Goal: Find specific page/section: Find specific page/section

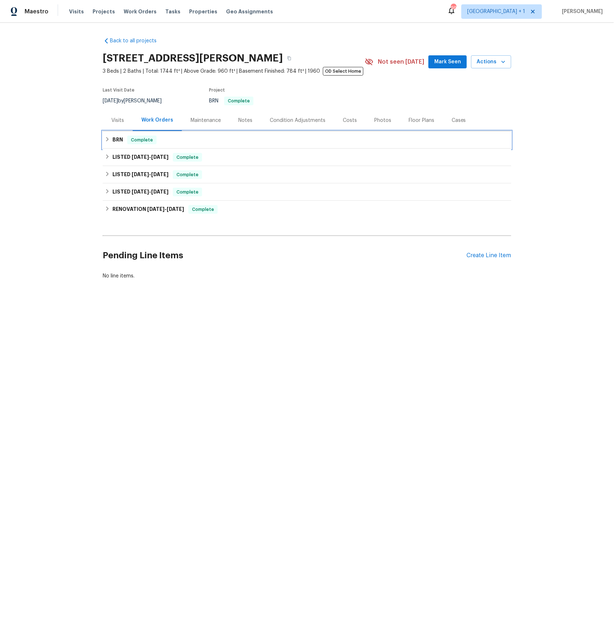
click at [116, 139] on h6 "BRN" at bounding box center [118, 140] width 10 height 9
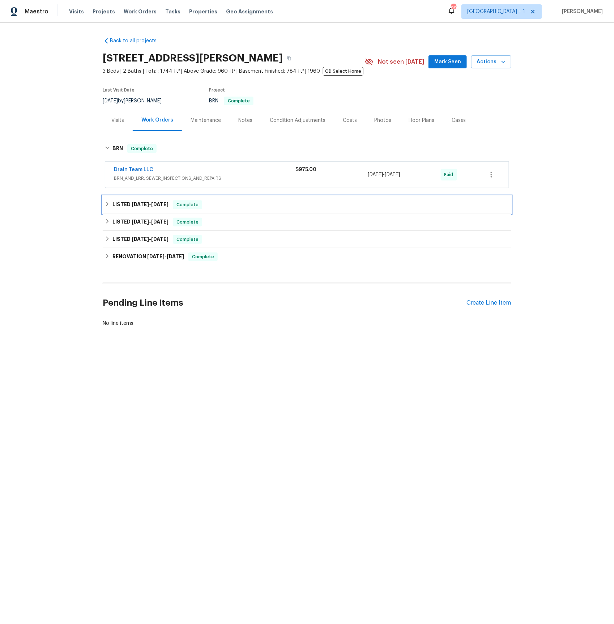
click at [128, 204] on h6 "LISTED [DATE] - [DATE]" at bounding box center [141, 204] width 56 height 9
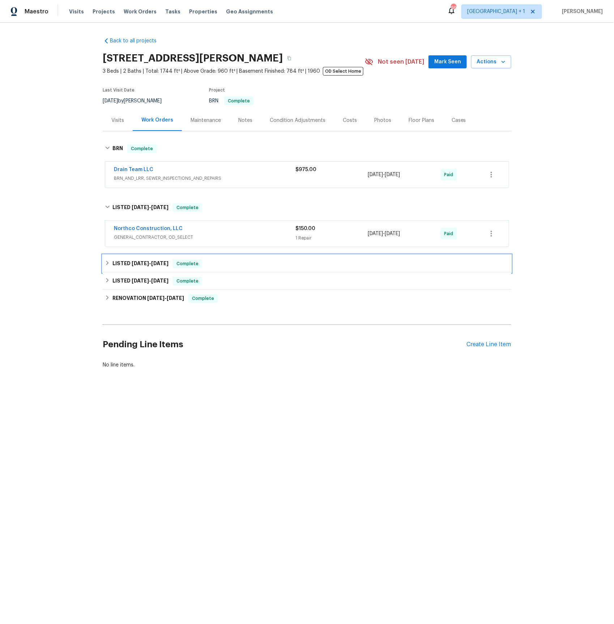
click at [126, 262] on h6 "LISTED [DATE] - [DATE]" at bounding box center [141, 263] width 56 height 9
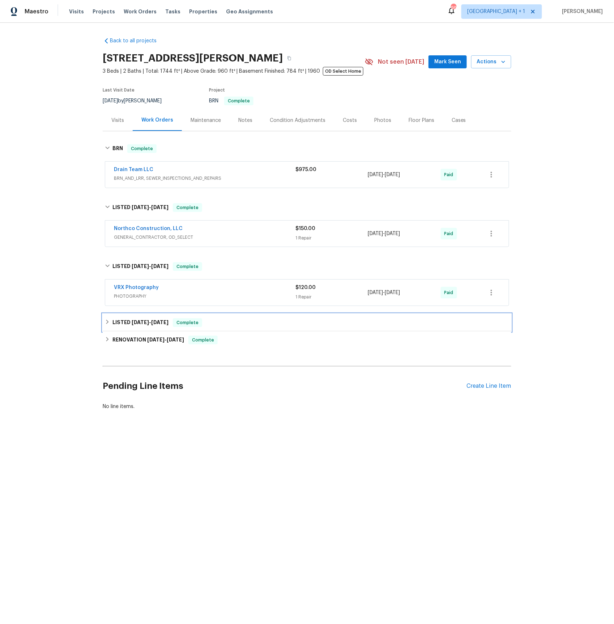
click at [124, 325] on h6 "LISTED [DATE] - [DATE]" at bounding box center [141, 322] width 56 height 9
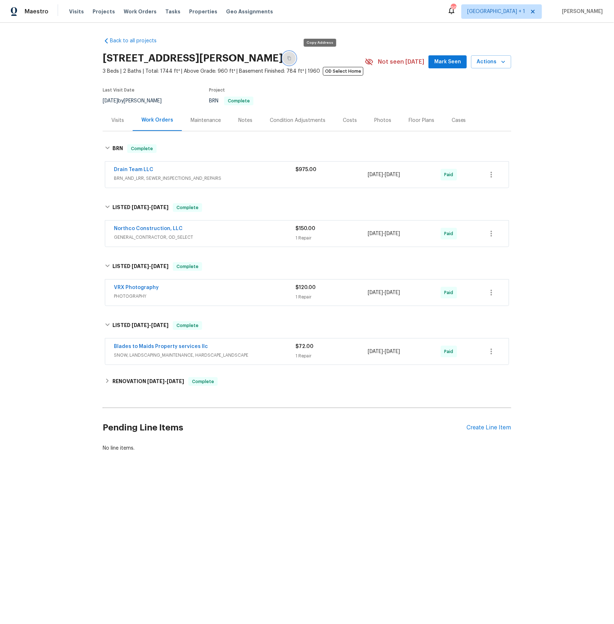
click at [291, 57] on icon "button" at bounding box center [290, 58] width 4 height 4
click at [133, 170] on link "Drain Team LLC" at bounding box center [133, 169] width 39 height 5
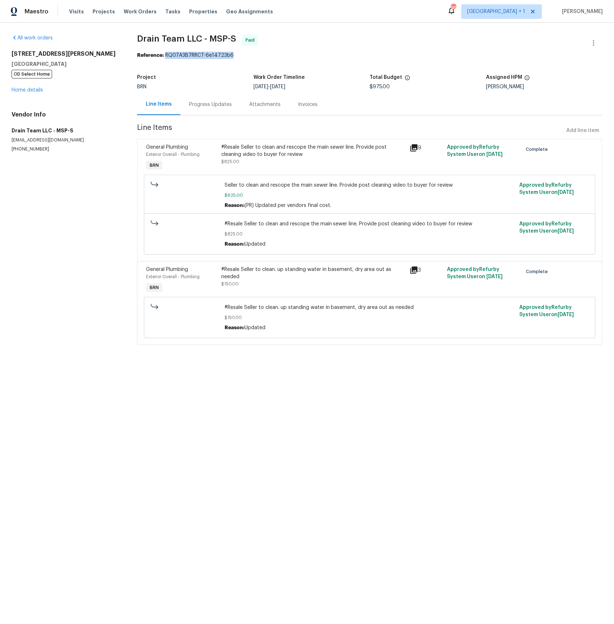
drag, startPoint x: 165, startPoint y: 55, endPoint x: 225, endPoint y: 54, distance: 60.4
click at [248, 56] on div "Reference: RQ07A3B7RRCT-6e14723b6" at bounding box center [370, 55] width 466 height 7
copy div "RQ07A3B7RRCT-6e14723b6"
click at [306, 105] on div "Invoices" at bounding box center [308, 104] width 20 height 7
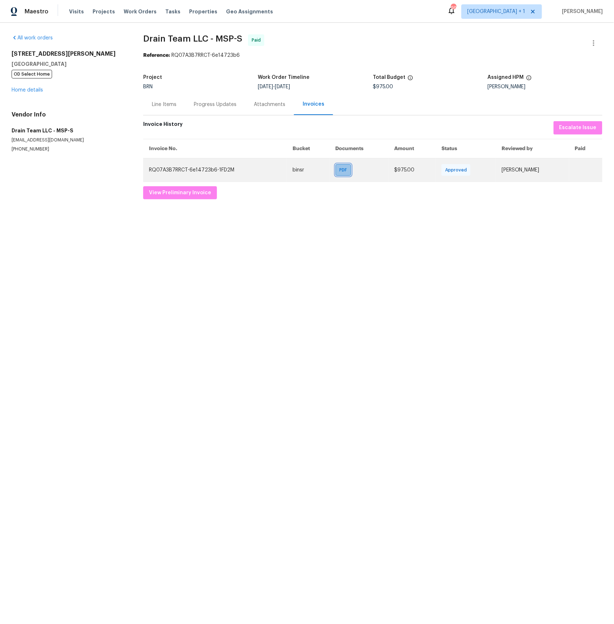
click at [340, 170] on span "PDF" at bounding box center [345, 169] width 10 height 7
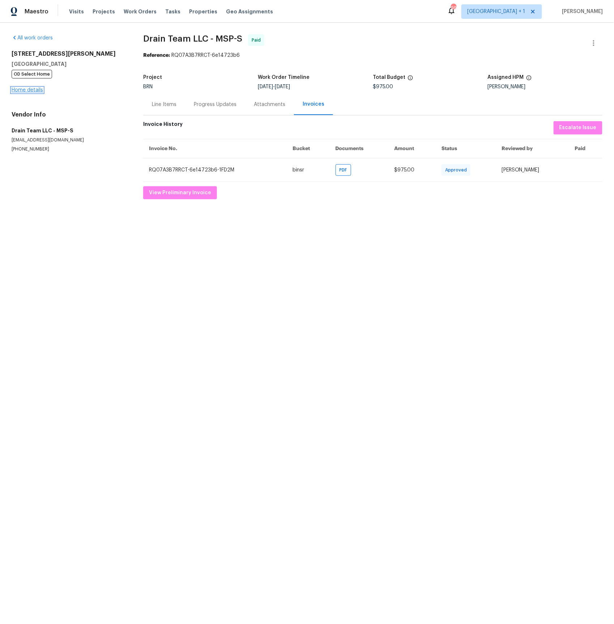
click at [23, 88] on link "Home details" at bounding box center [27, 90] width 31 height 5
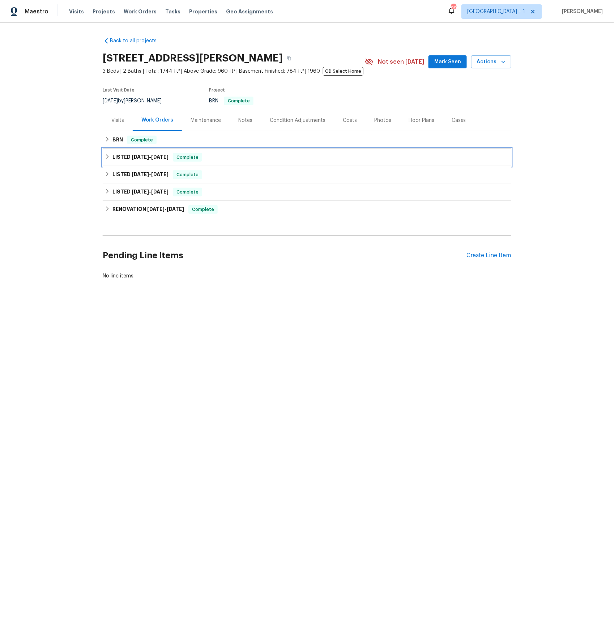
click at [144, 157] on span "[DATE]" at bounding box center [140, 157] width 17 height 5
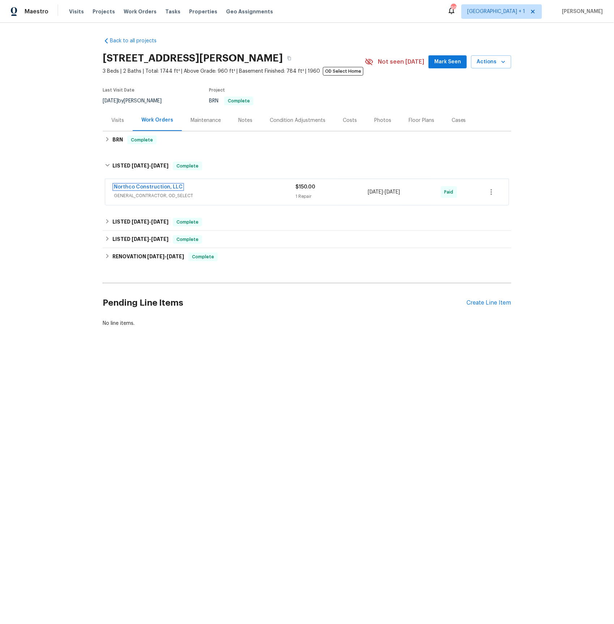
click at [147, 189] on link "Northco Construction, LLC" at bounding box center [148, 187] width 69 height 5
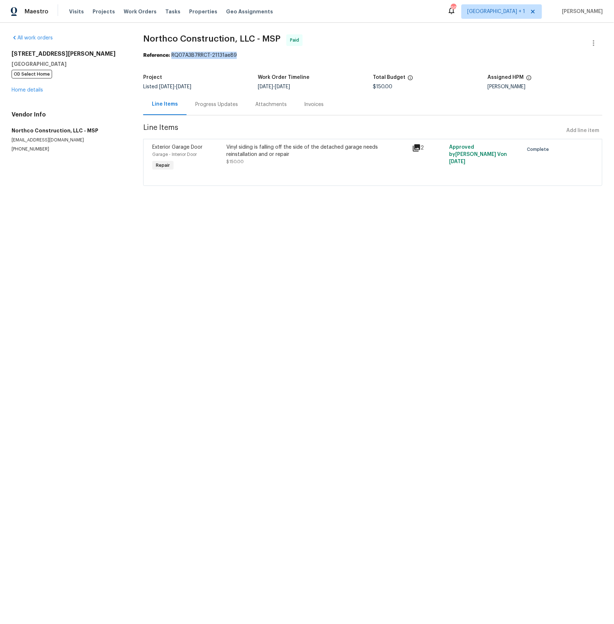
drag, startPoint x: 172, startPoint y: 52, endPoint x: 239, endPoint y: 57, distance: 67.5
click at [239, 57] on div "Reference: RQ07A3B7RRCT-21131ae89" at bounding box center [373, 55] width 460 height 7
copy div "RQ07A3B7RRCT-21131ae89"
click at [310, 105] on div "Invoices" at bounding box center [314, 104] width 20 height 7
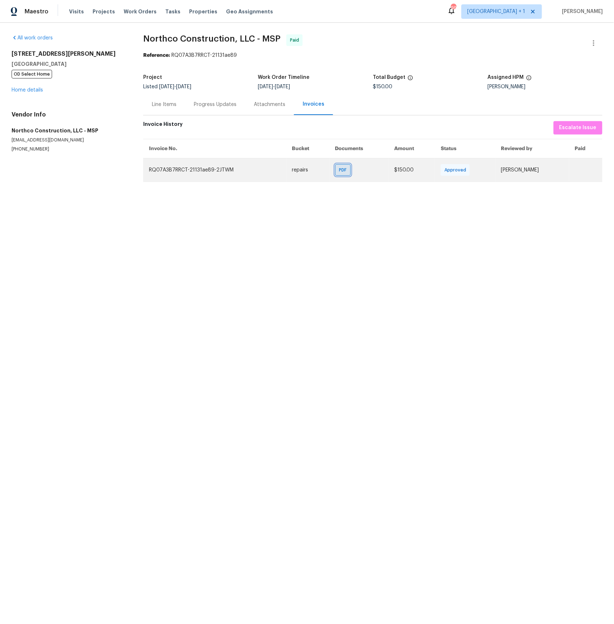
click at [339, 168] on span "PDF" at bounding box center [344, 169] width 10 height 7
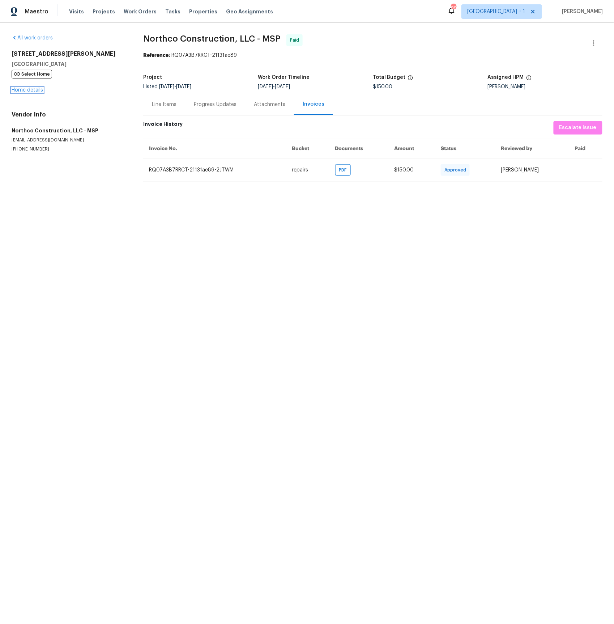
click at [31, 92] on link "Home details" at bounding box center [27, 90] width 31 height 5
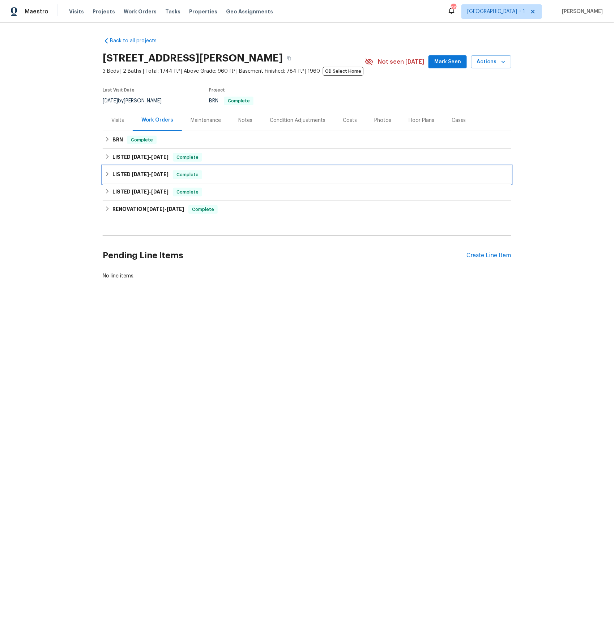
click at [130, 174] on h6 "LISTED [DATE] - [DATE]" at bounding box center [141, 174] width 56 height 9
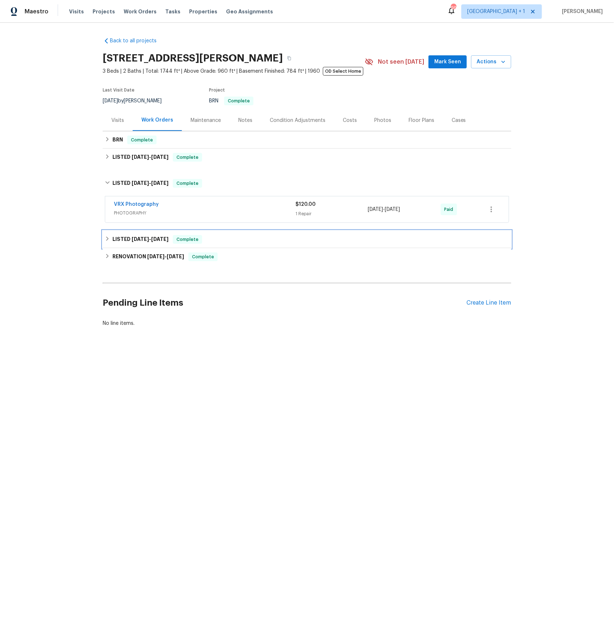
click at [155, 238] on span "[DATE]" at bounding box center [159, 239] width 17 height 5
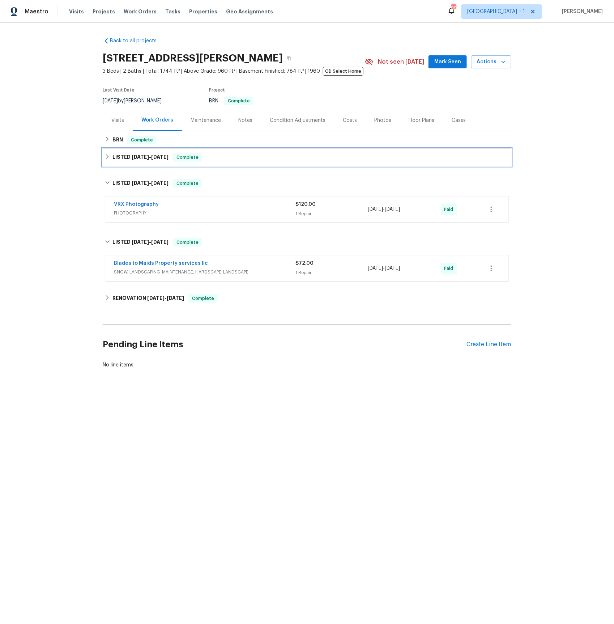
click at [151, 157] on span "[DATE] - [DATE]" at bounding box center [150, 157] width 37 height 5
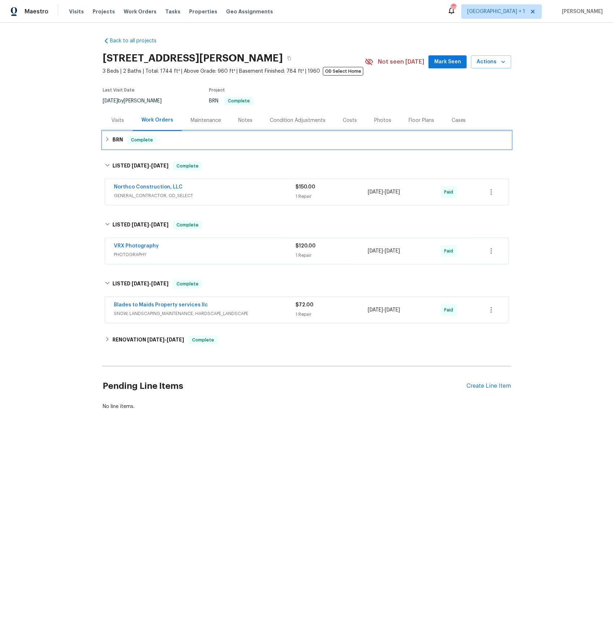
click at [119, 138] on h6 "BRN" at bounding box center [118, 140] width 10 height 9
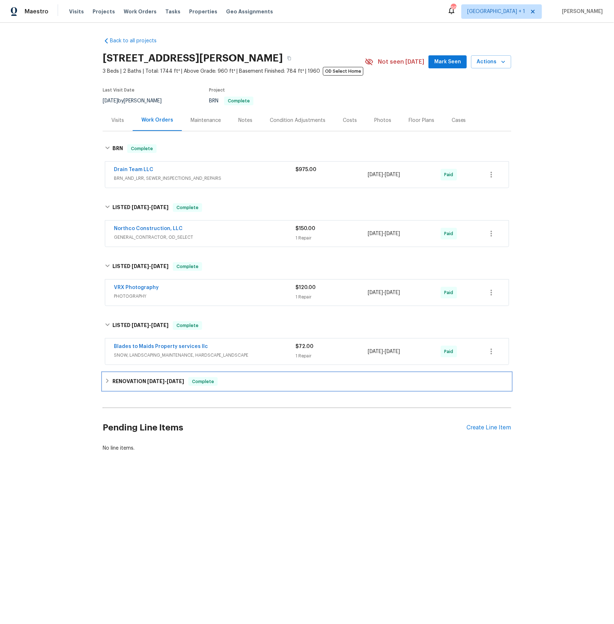
click at [134, 380] on h6 "RENOVATION [DATE] - [DATE]" at bounding box center [149, 381] width 72 height 9
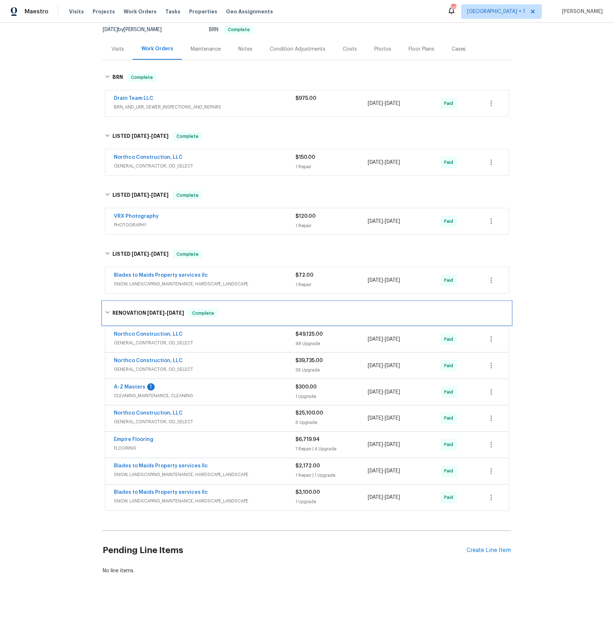
scroll to position [74, 0]
